Goal: Task Accomplishment & Management: Use online tool/utility

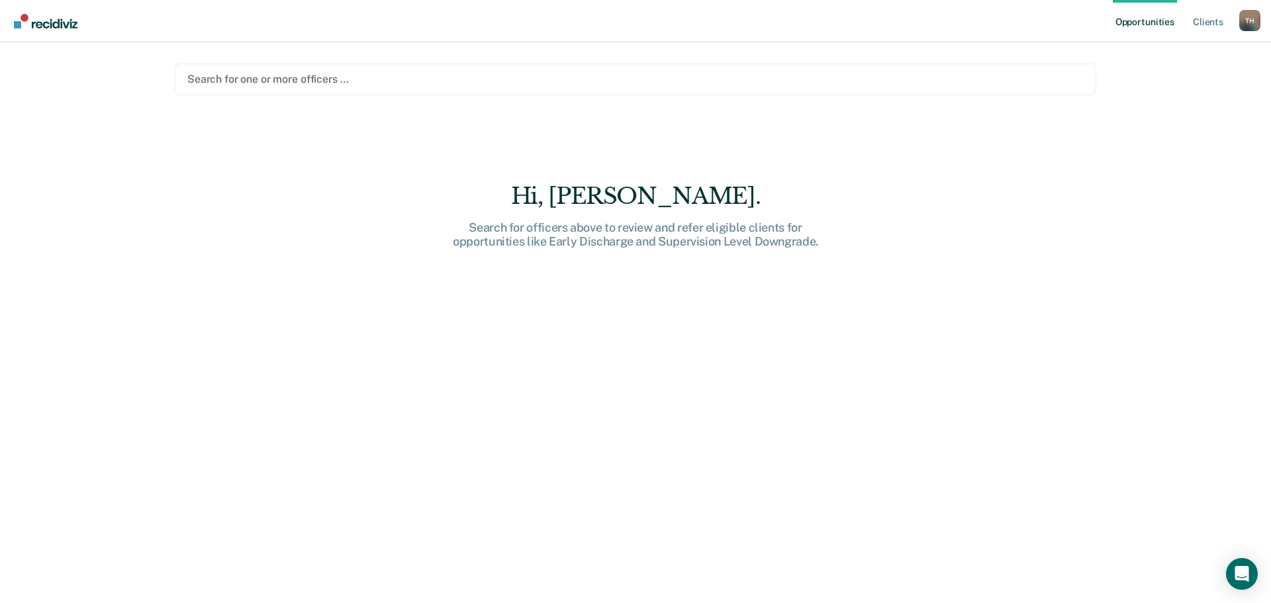
click at [258, 76] on div at bounding box center [635, 78] width 896 height 15
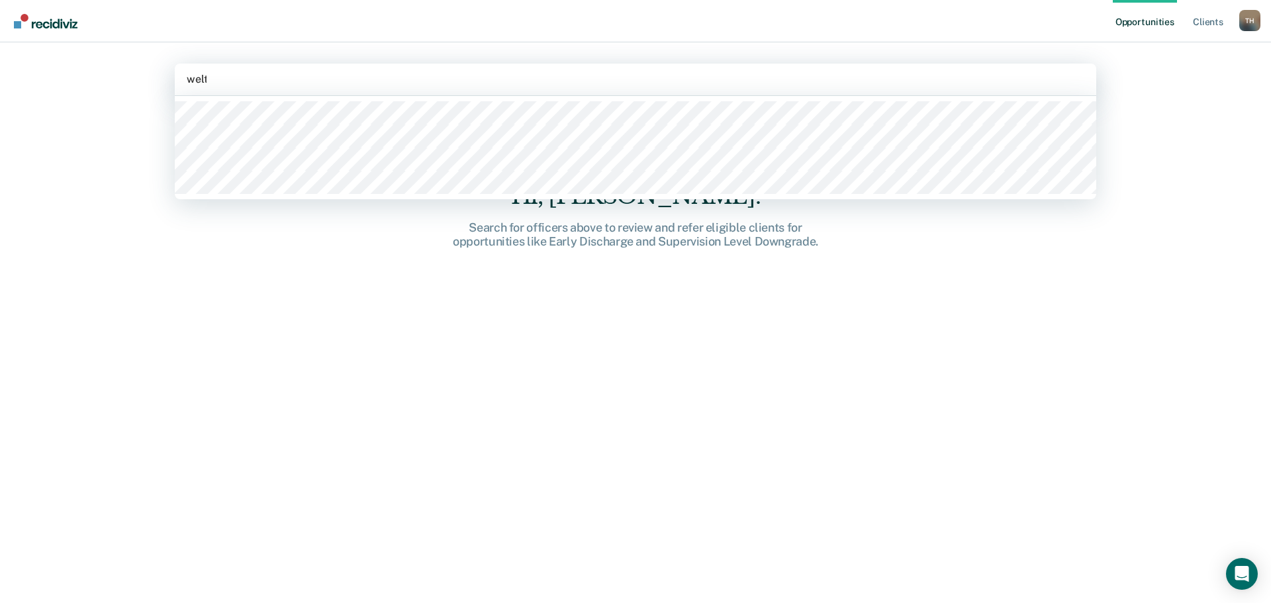
type input "[PERSON_NAME]"
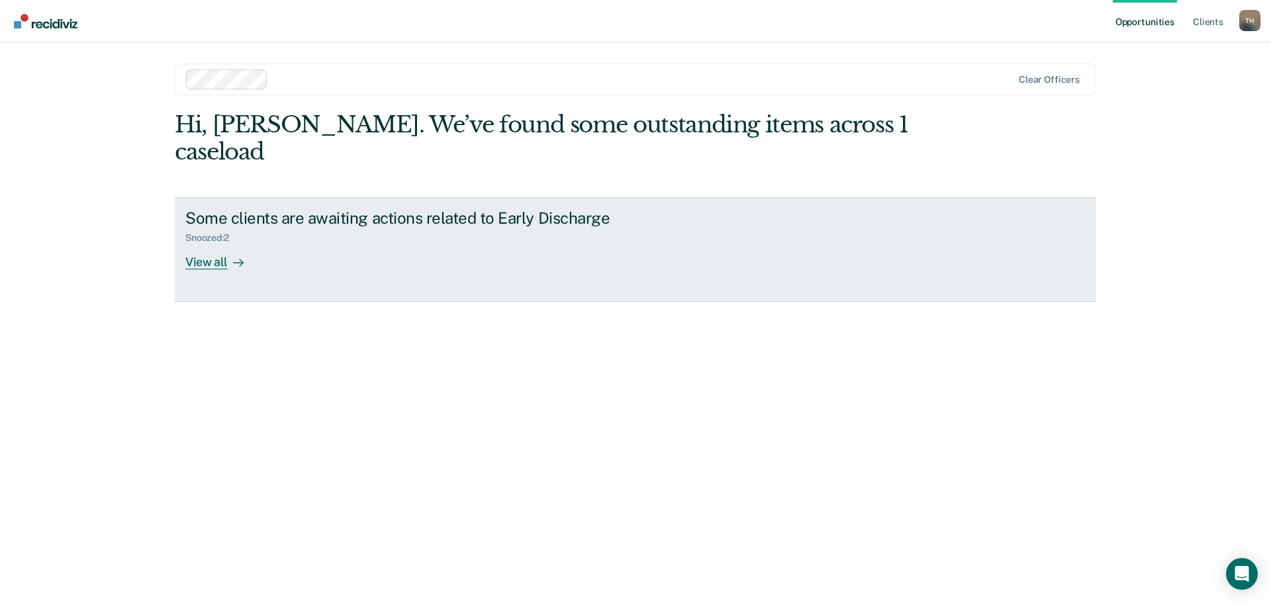
click at [216, 244] on div "View all" at bounding box center [222, 257] width 74 height 26
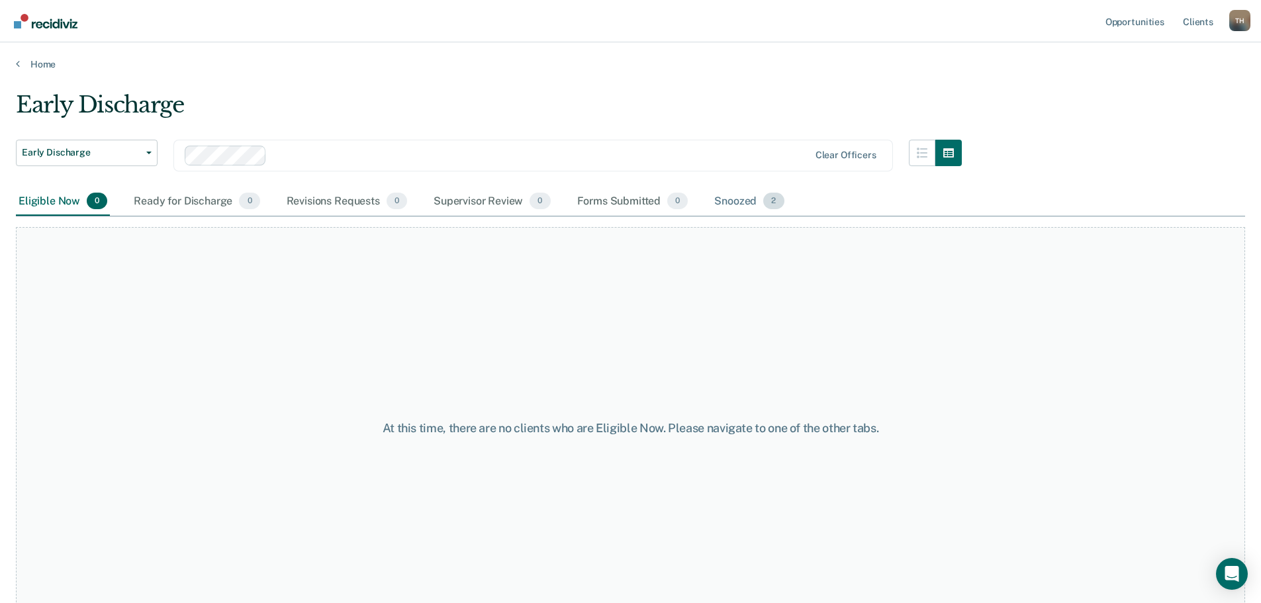
click at [729, 201] on div "Snoozed 2" at bounding box center [748, 201] width 75 height 29
